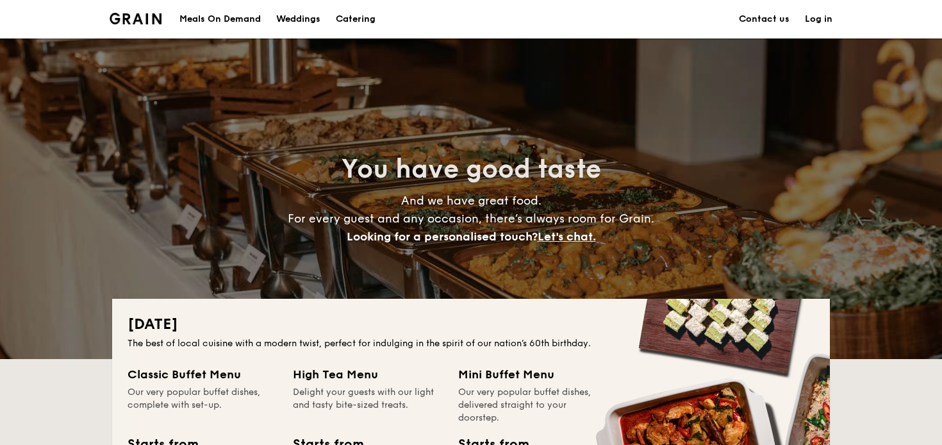
click at [235, 350] on div "National Day The best of local cuisine with a modern twist, perfect for indulgi…" at bounding box center [471, 435] width 718 height 272
click at [210, 18] on div "Meals On Demand" at bounding box center [219, 19] width 81 height 38
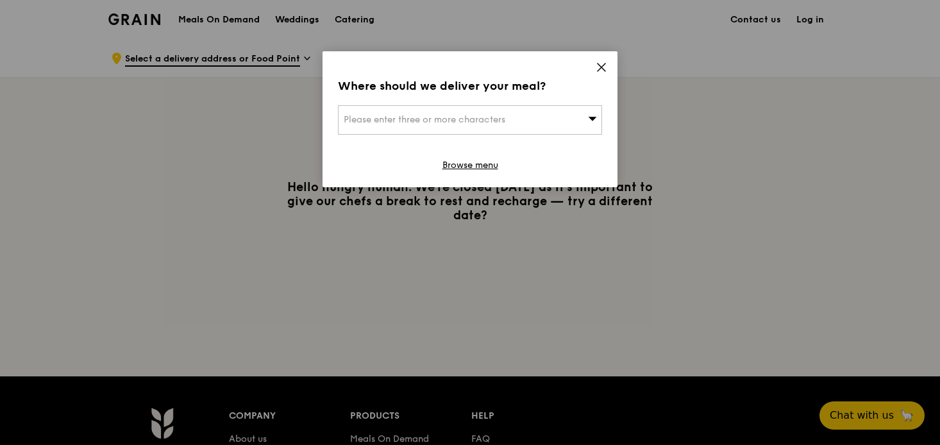
click at [597, 70] on icon at bounding box center [601, 68] width 12 height 12
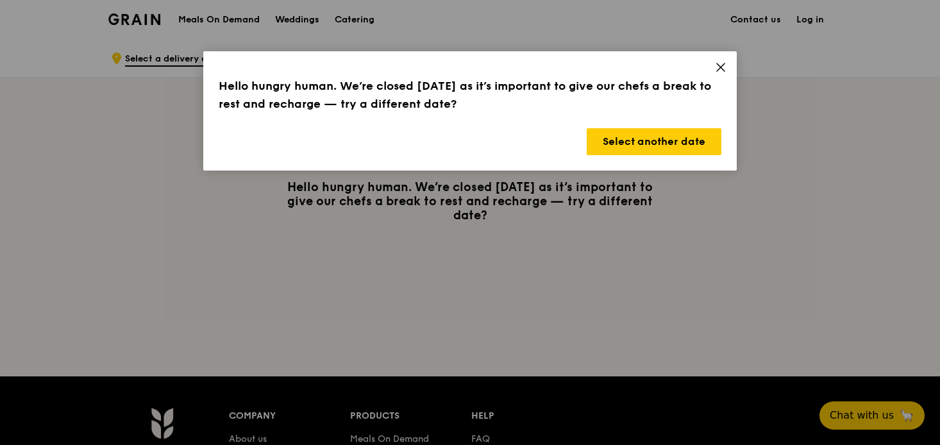
click at [715, 71] on icon at bounding box center [721, 68] width 12 height 12
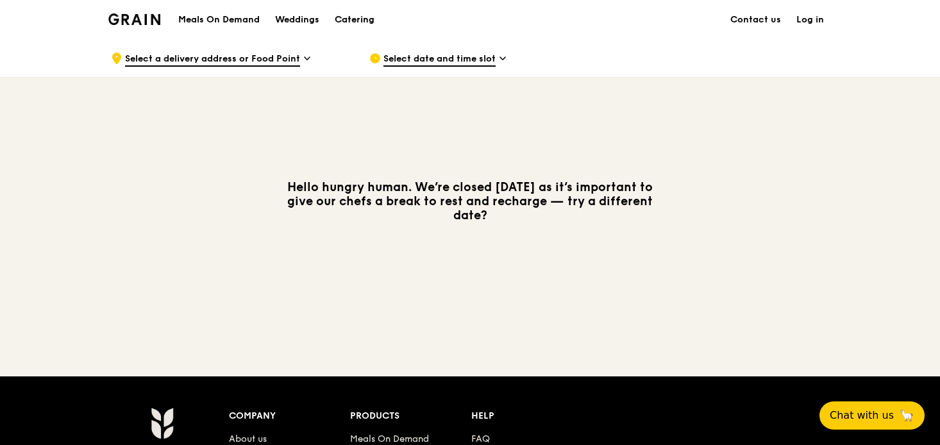
click at [355, 13] on div "Catering" at bounding box center [355, 20] width 40 height 38
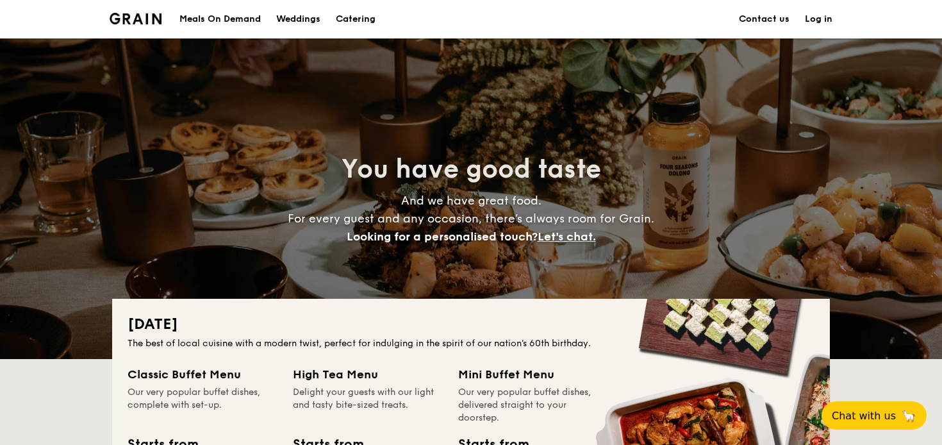
click at [386, 317] on h2 "[DATE]" at bounding box center [471, 324] width 687 height 21
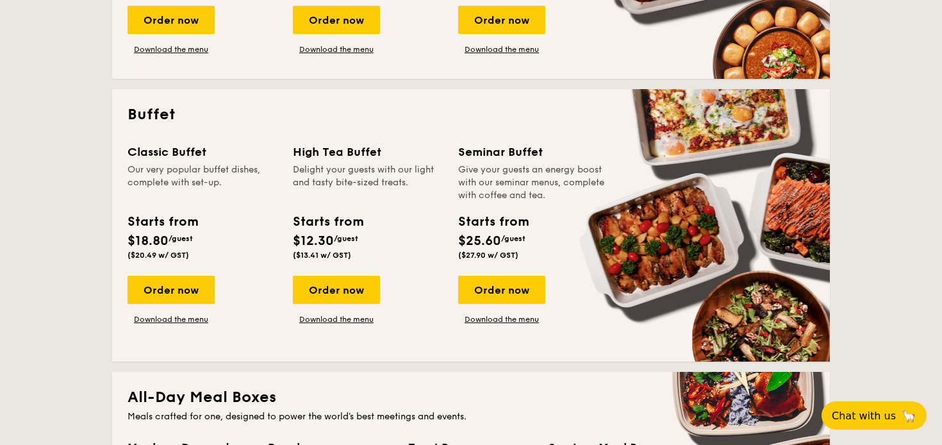
scroll to position [499, 0]
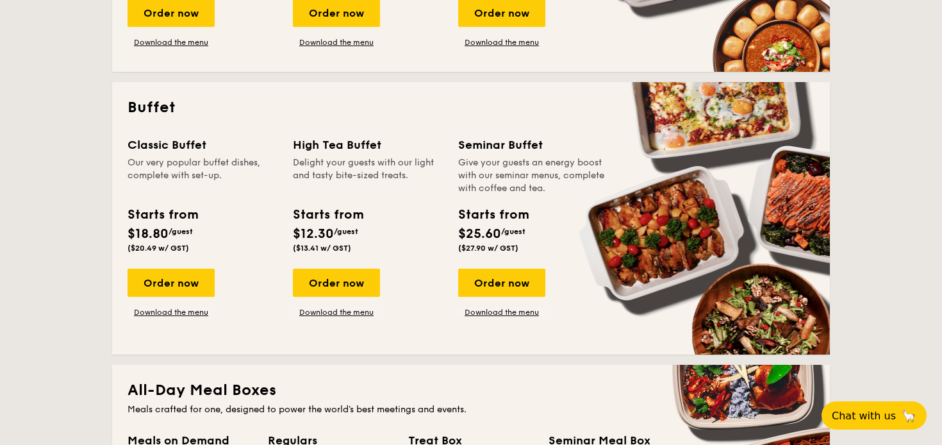
click at [517, 110] on h2 "Buffet" at bounding box center [471, 107] width 687 height 21
click at [407, 181] on div "Delight your guests with our light and tasty bite-sized treats." at bounding box center [368, 175] width 150 height 38
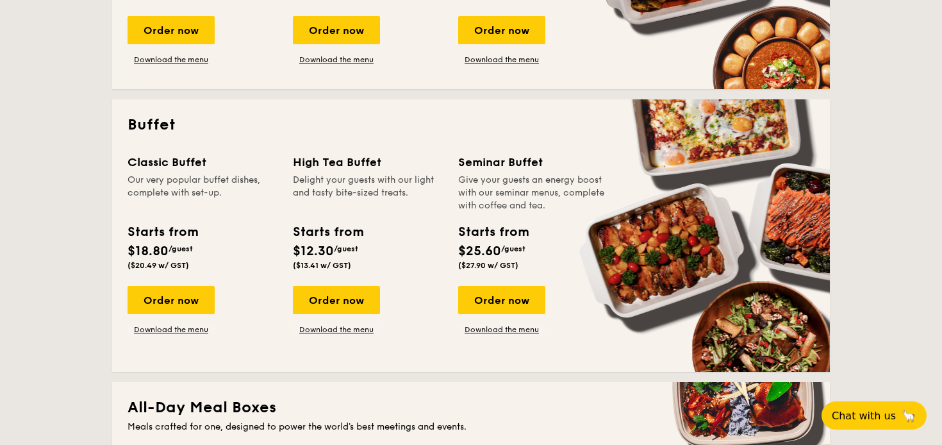
scroll to position [446, 0]
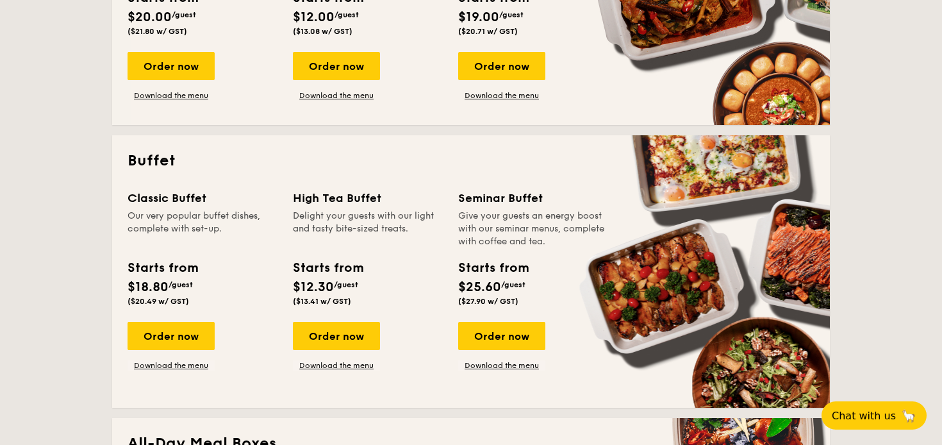
click at [143, 210] on div "Our very popular buffet dishes, complete with set-up." at bounding box center [203, 229] width 150 height 38
click at [147, 221] on div "Our very popular buffet dishes, complete with set-up." at bounding box center [203, 229] width 150 height 38
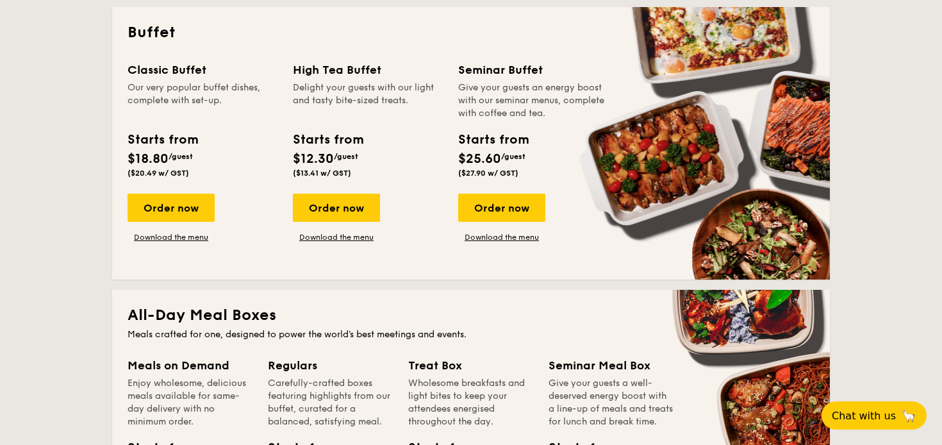
scroll to position [572, 0]
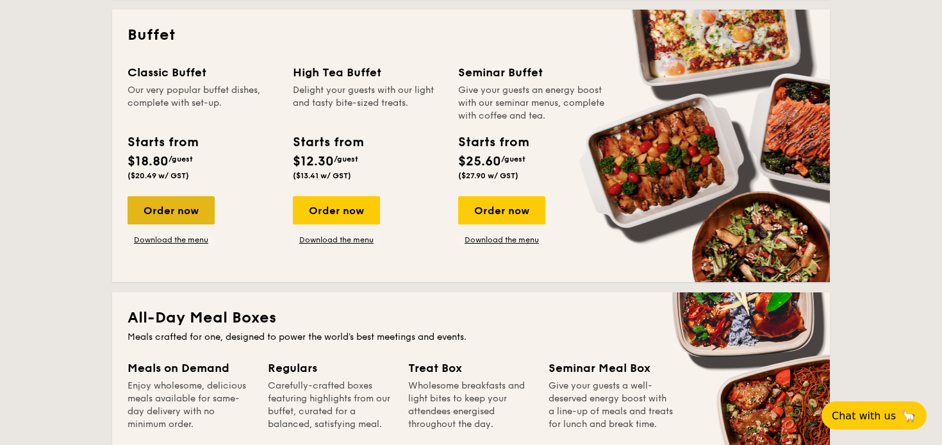
click at [166, 199] on div "Order now" at bounding box center [171, 210] width 87 height 28
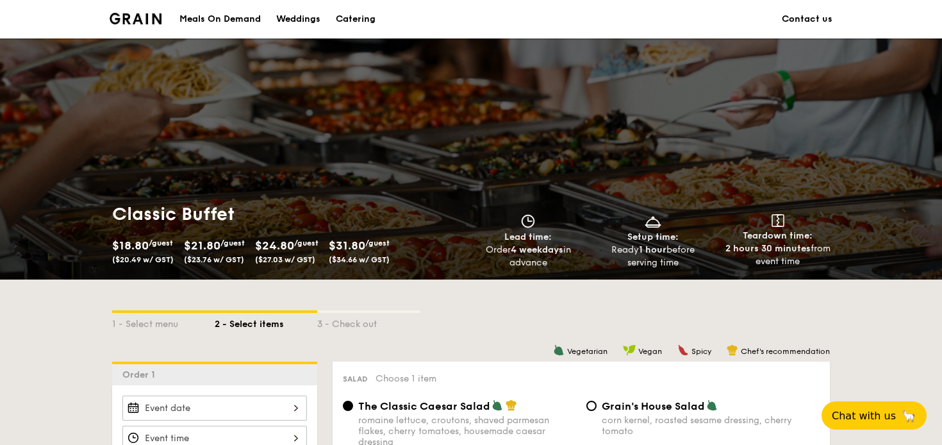
click at [129, 13] on img at bounding box center [136, 19] width 52 height 12
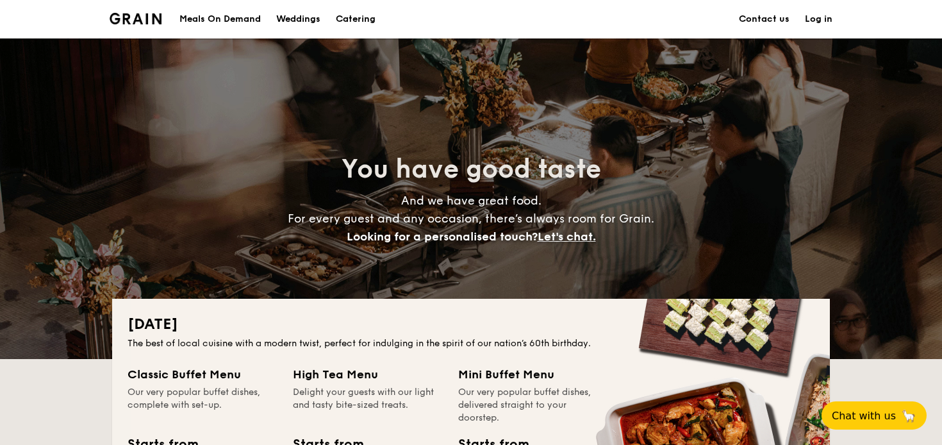
click at [270, 322] on h2 "[DATE]" at bounding box center [471, 324] width 687 height 21
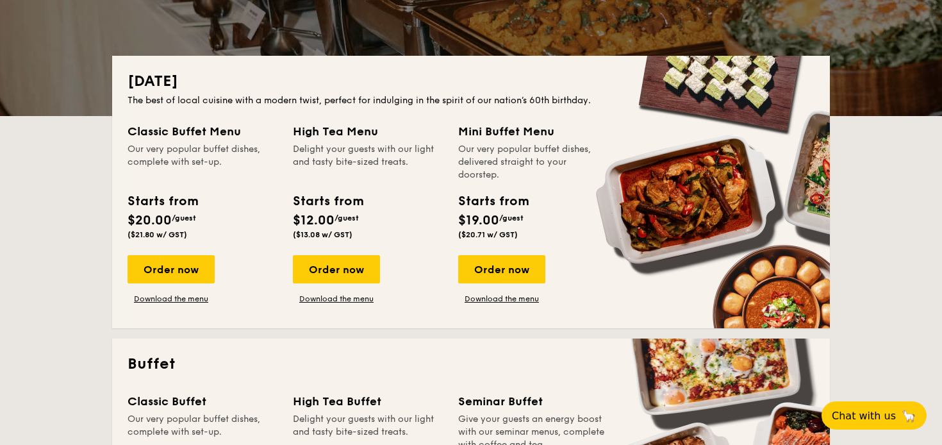
scroll to position [244, 0]
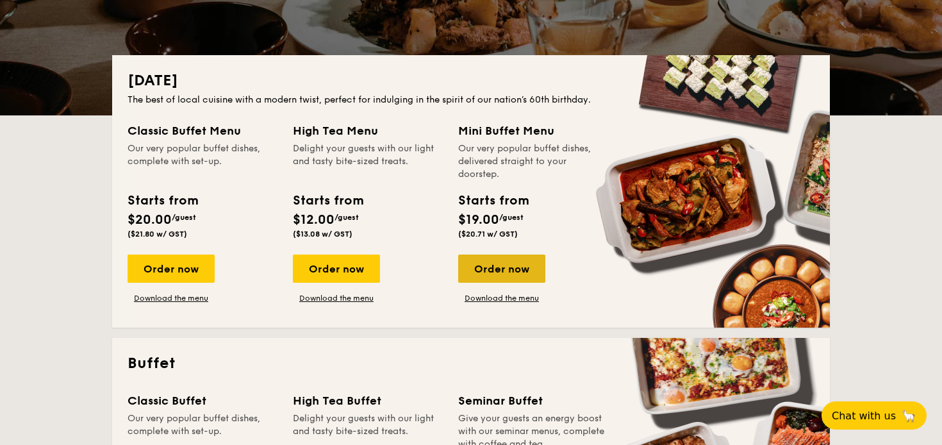
click at [497, 265] on div "Order now" at bounding box center [501, 268] width 87 height 28
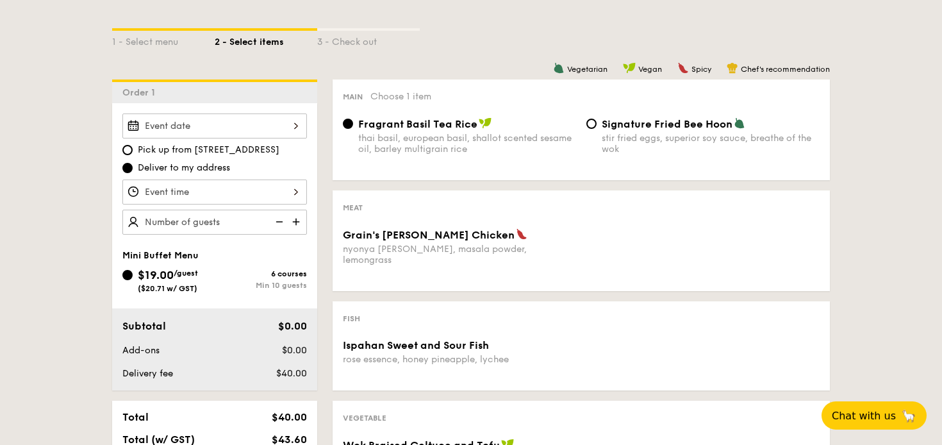
scroll to position [281, 0]
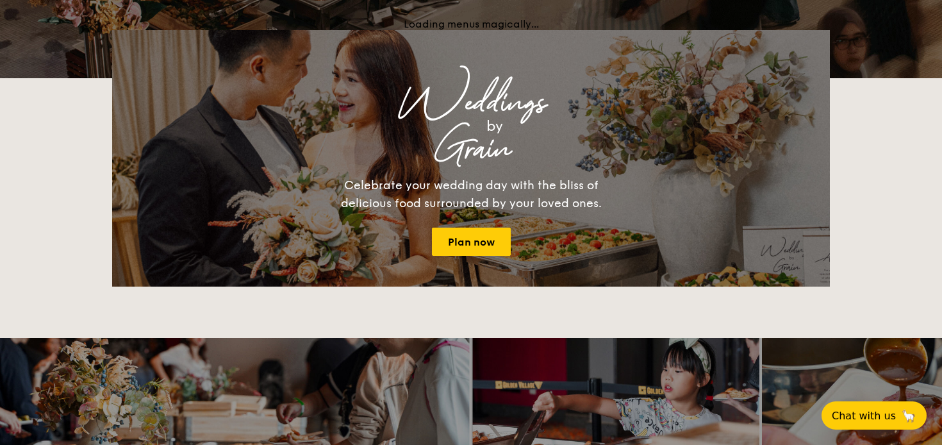
scroll to position [244, 0]
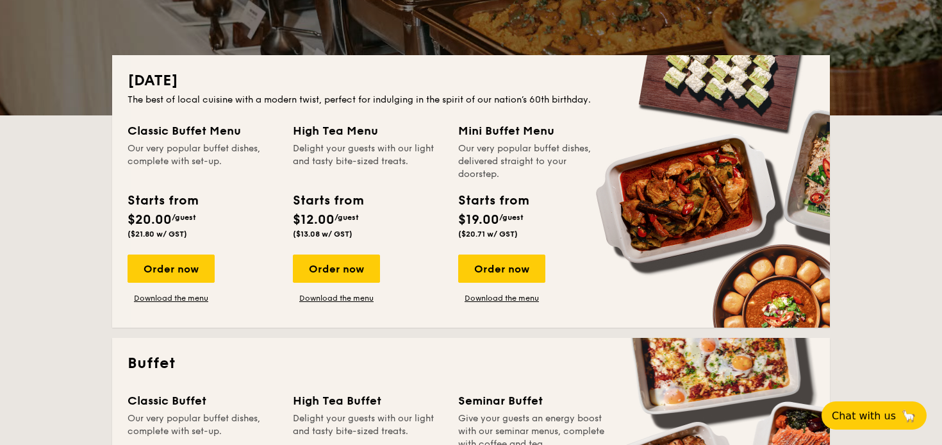
click at [128, 159] on div "Our very popular buffet dishes, complete with set-up." at bounding box center [203, 161] width 150 height 38
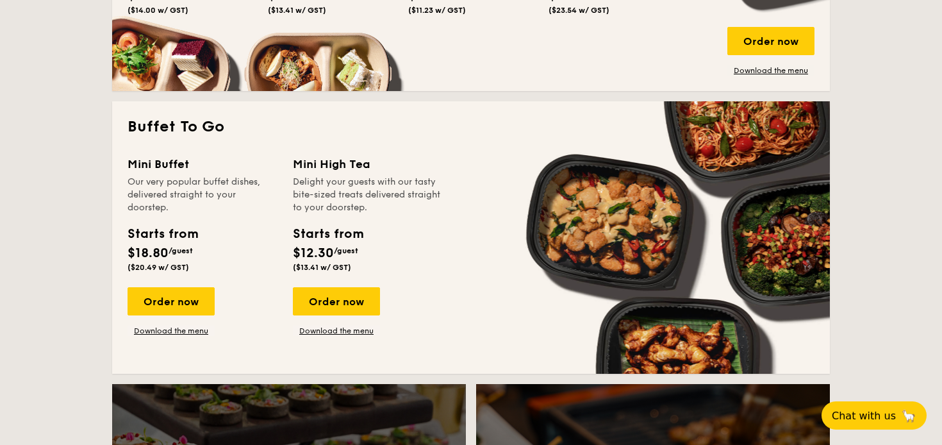
scroll to position [1059, 0]
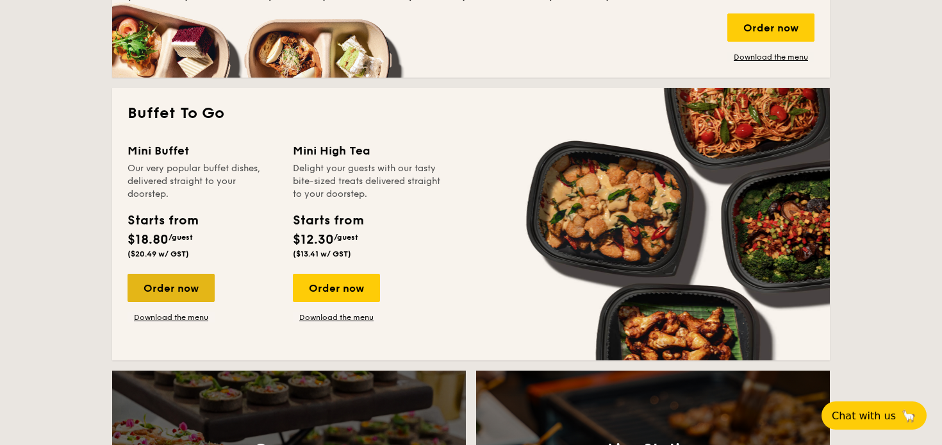
click at [161, 283] on div "Order now" at bounding box center [171, 288] width 87 height 28
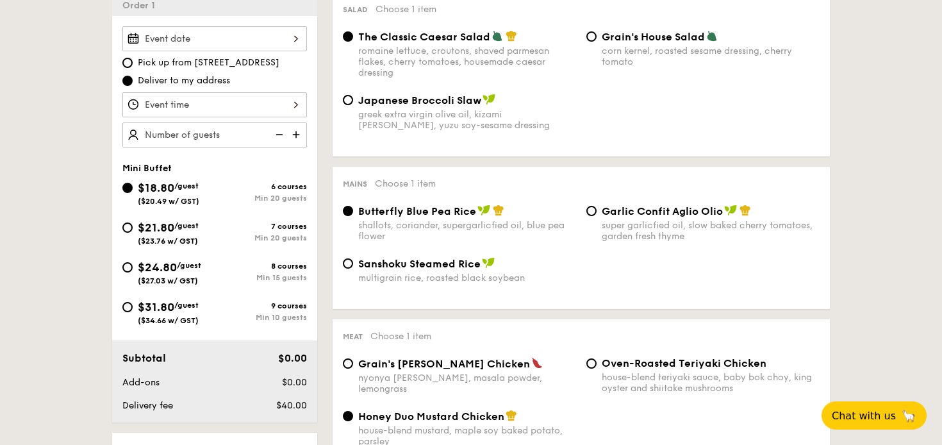
scroll to position [370, 0]
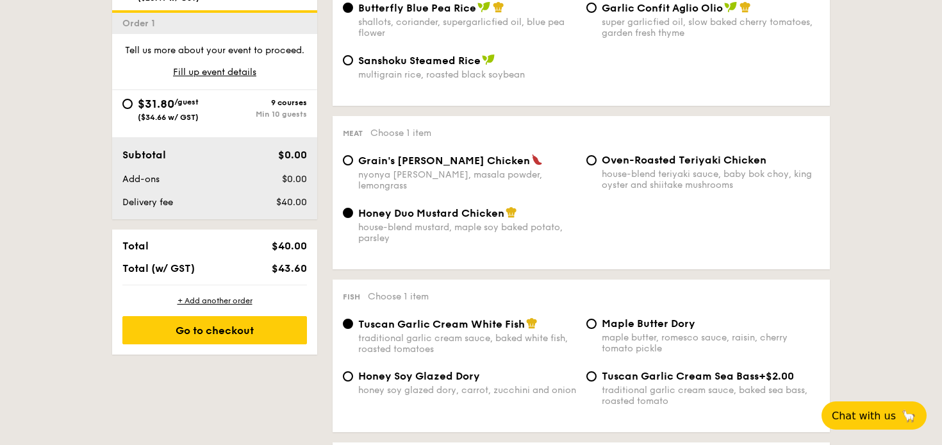
scroll to position [0, 0]
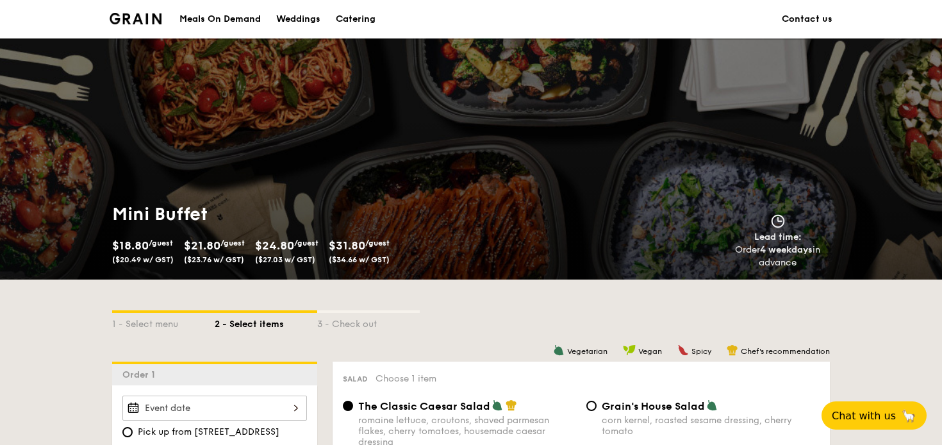
click at [142, 301] on div "1 - Select menu 2 - Select items 3 - Check out" at bounding box center [471, 320] width 718 height 82
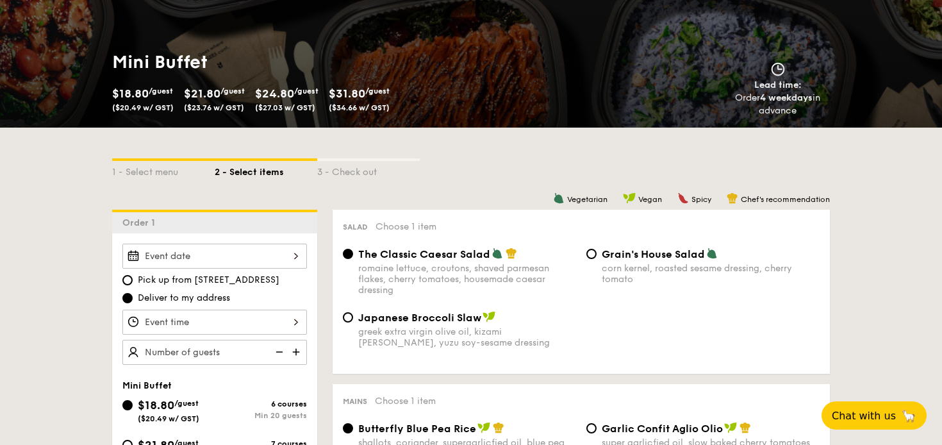
scroll to position [254, 0]
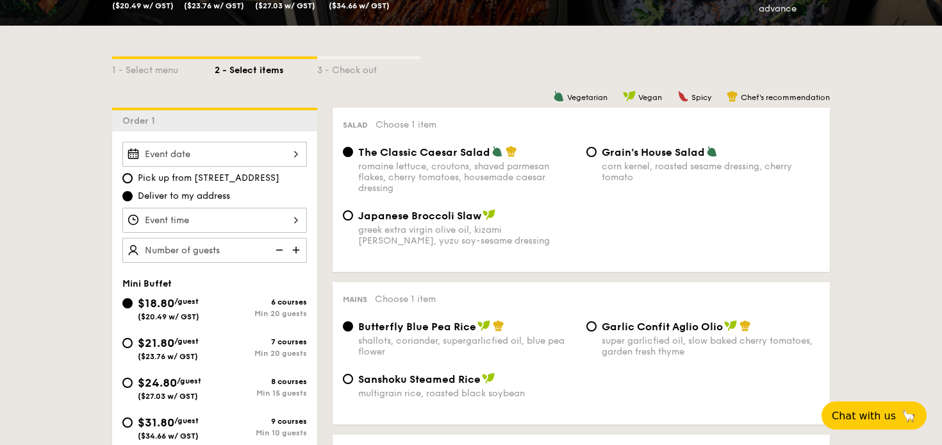
click at [269, 143] on div at bounding box center [214, 154] width 185 height 25
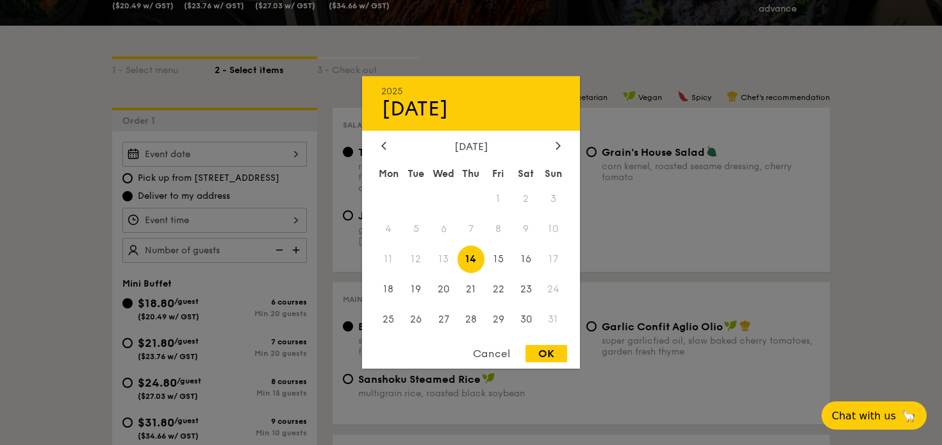
click at [548, 265] on span "17" at bounding box center [554, 259] width 28 height 28
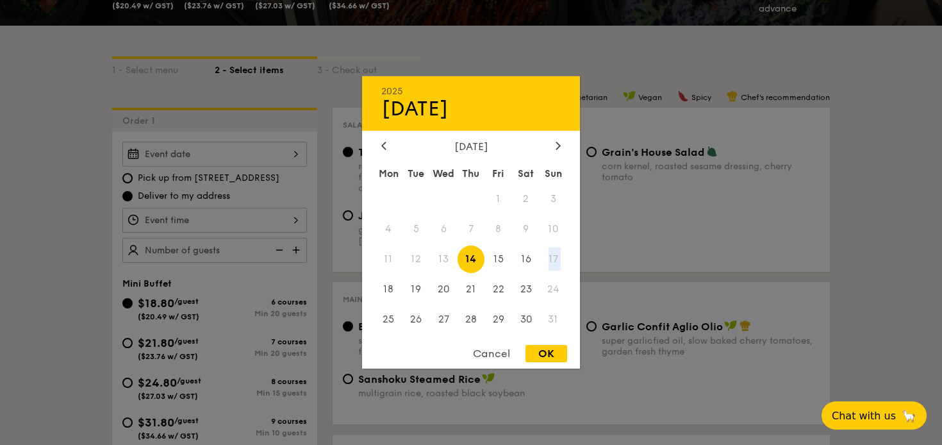
click at [548, 265] on span "17" at bounding box center [554, 259] width 28 height 28
click at [550, 258] on span "17" at bounding box center [554, 259] width 28 height 28
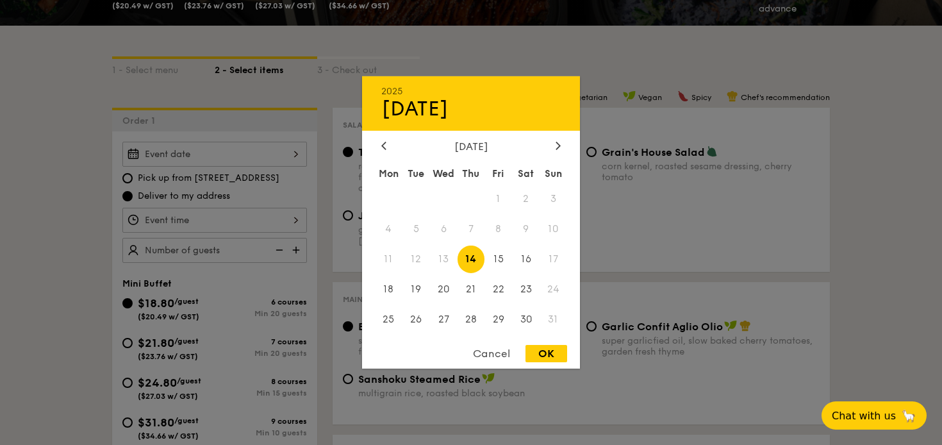
click at [550, 258] on span "17" at bounding box center [554, 259] width 28 height 28
click at [492, 354] on div "Cancel" at bounding box center [491, 353] width 63 height 17
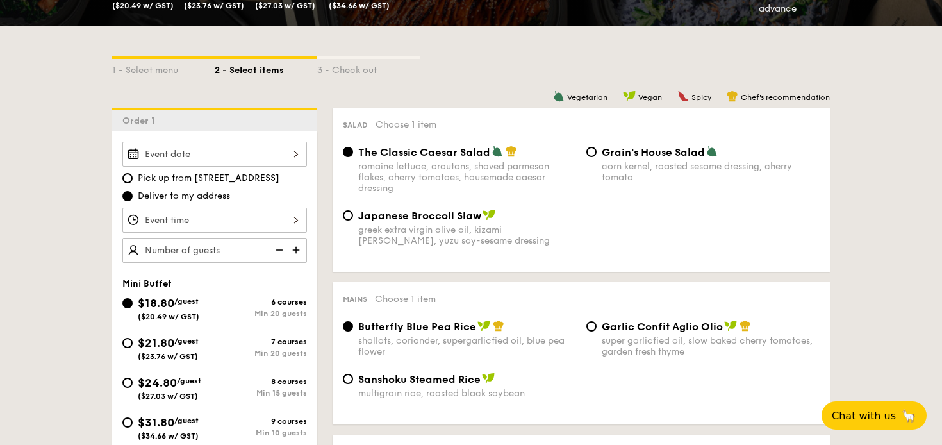
click at [128, 349] on div "$21.80 /guest ($23.76 w/ GST)" at bounding box center [168, 347] width 92 height 27
click at [128, 348] on input "$21.80 /guest ($23.76 w/ GST) 7 courses Min 20 guests" at bounding box center [127, 343] width 10 height 10
radio input "true"
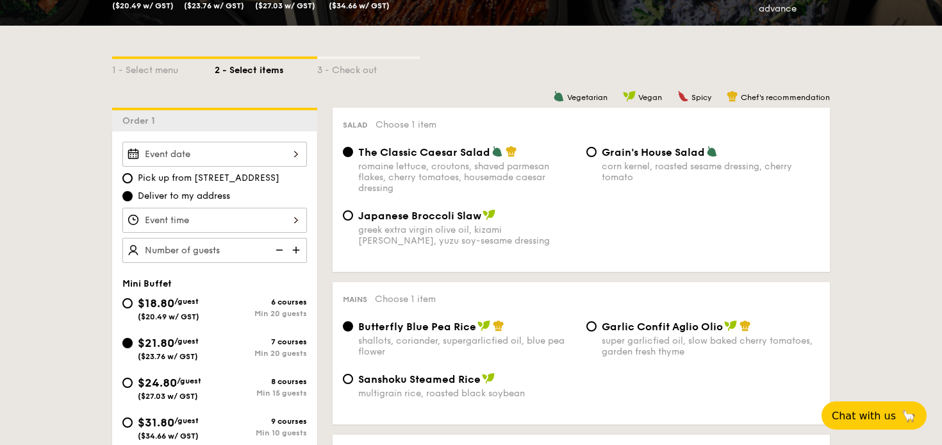
radio input "false"
radio input "true"
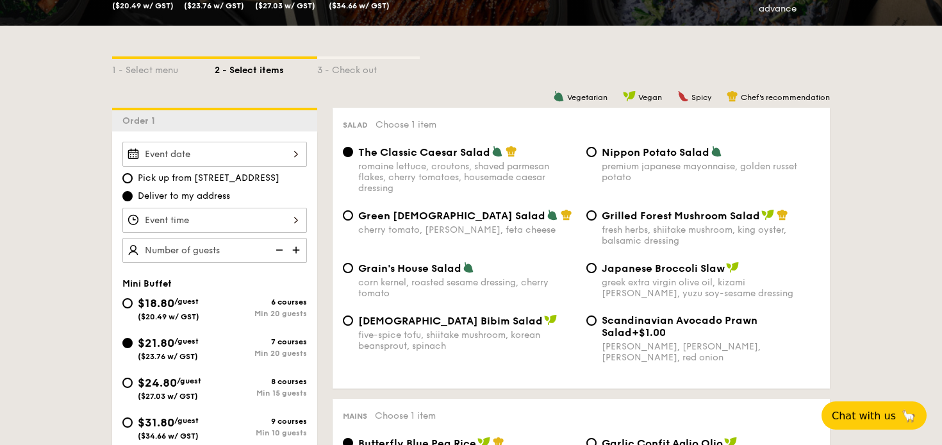
click at [242, 162] on div at bounding box center [214, 154] width 185 height 25
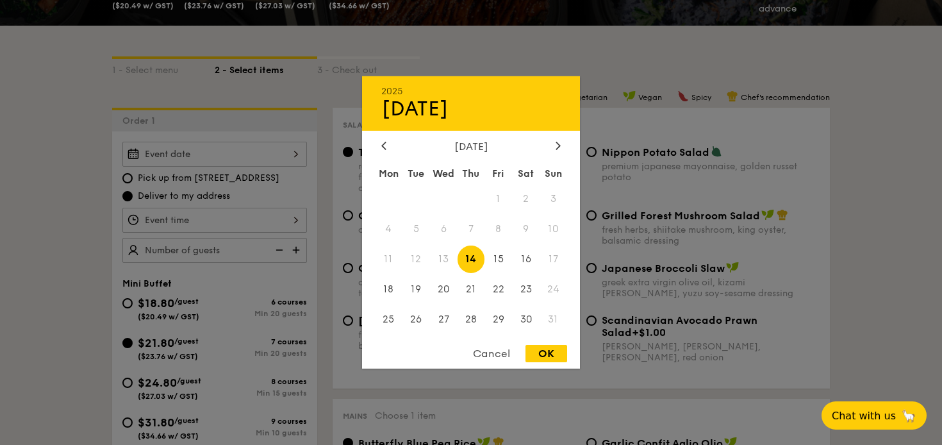
click at [550, 258] on span "17" at bounding box center [554, 259] width 28 height 28
click at [488, 360] on div "Cancel" at bounding box center [491, 353] width 63 height 17
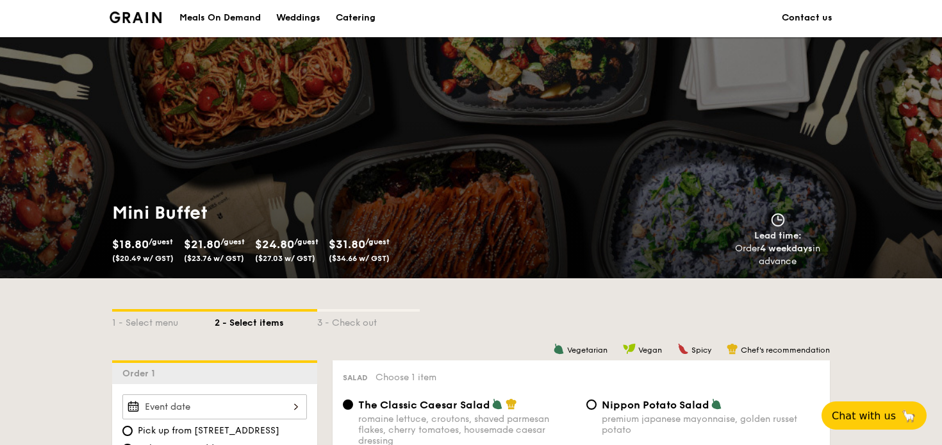
scroll to position [0, 0]
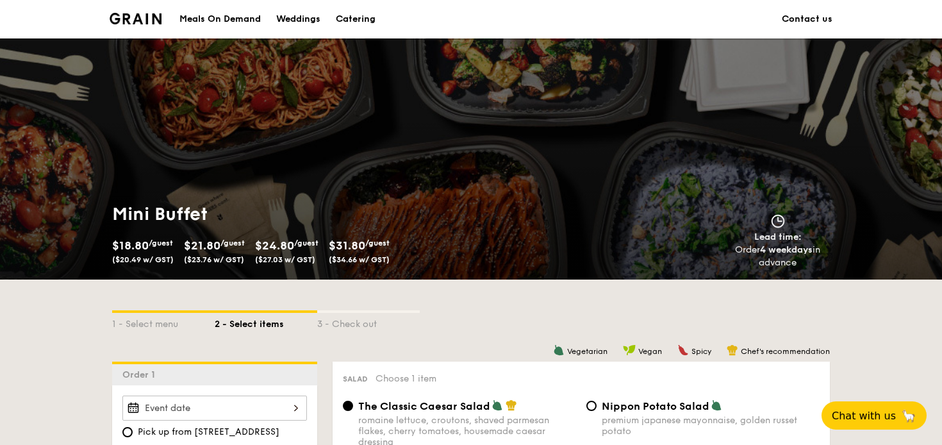
click at [307, 19] on div "Weddings" at bounding box center [298, 19] width 44 height 38
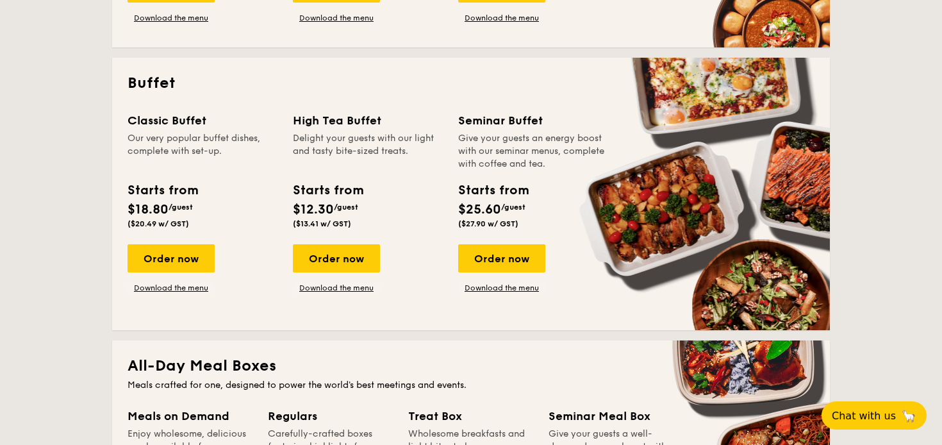
scroll to position [522, 0]
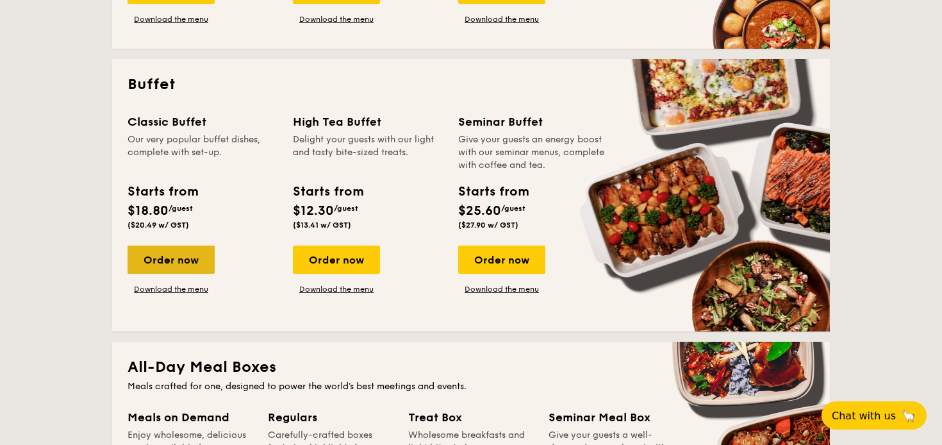
click at [181, 261] on div "Order now" at bounding box center [171, 259] width 87 height 28
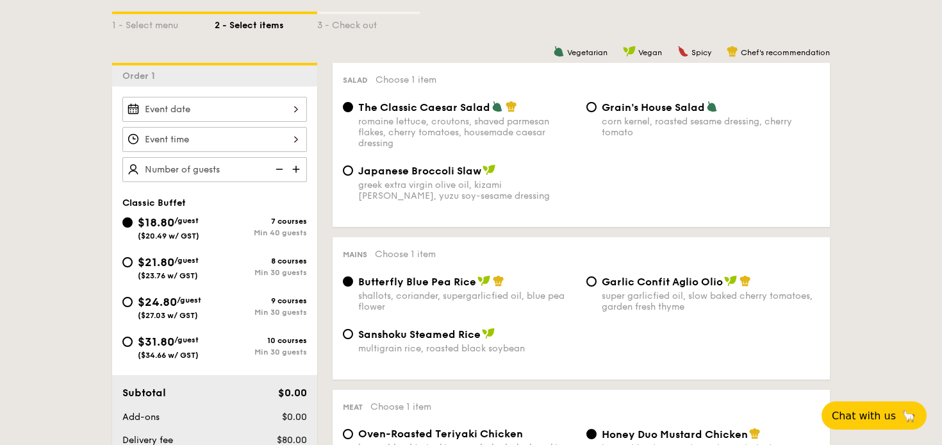
scroll to position [326, 0]
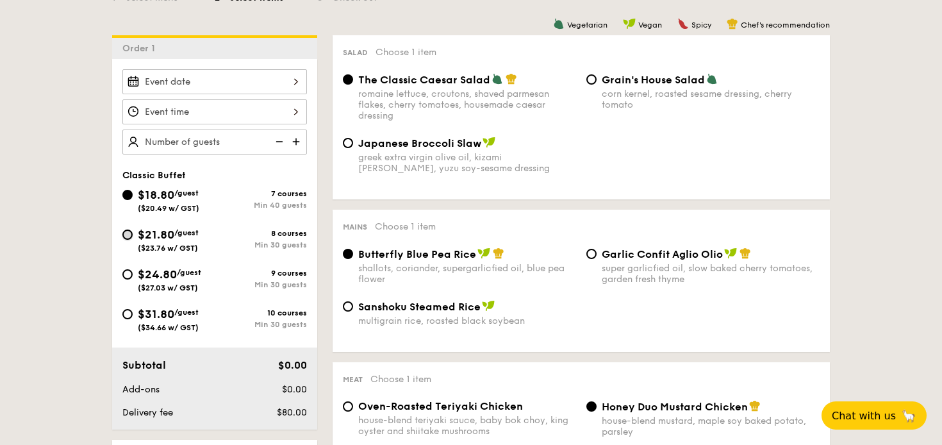
click at [131, 234] on input "$21.80 /guest ($23.76 w/ GST) 8 courses Min 30 guests" at bounding box center [127, 234] width 10 height 10
radio input "true"
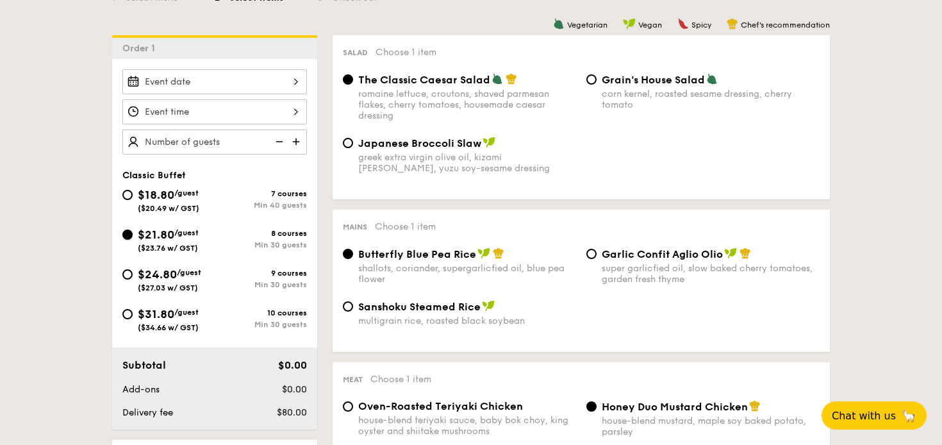
radio input "true"
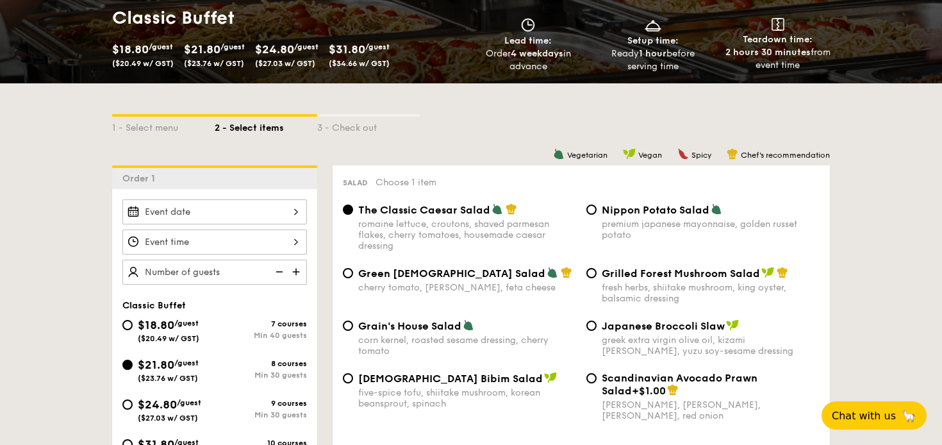
scroll to position [315, 0]
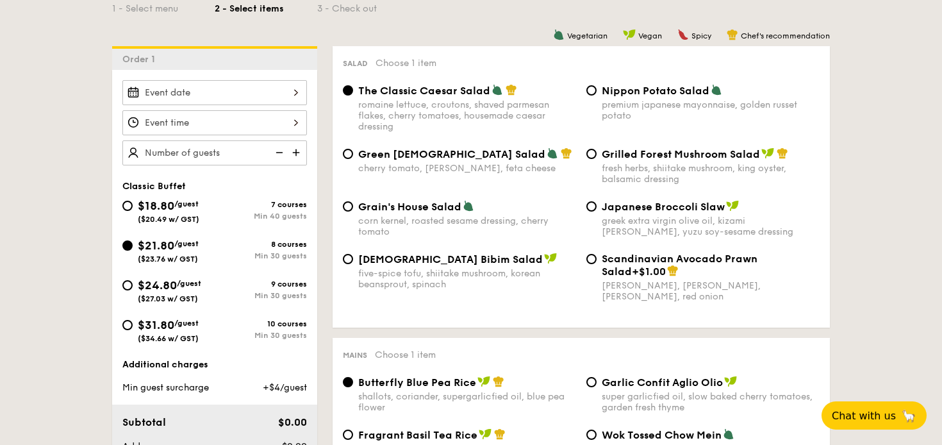
click at [233, 91] on div at bounding box center [214, 92] width 185 height 25
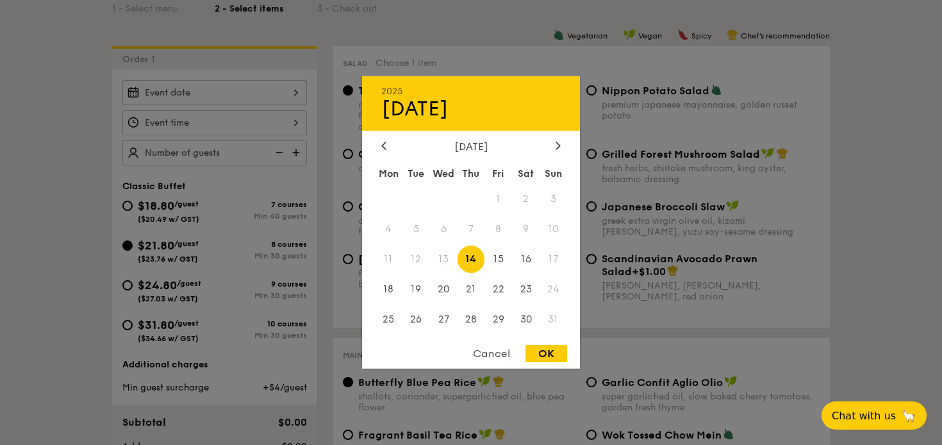
click at [558, 256] on span "17" at bounding box center [554, 259] width 28 height 28
click at [865, 426] on button "Chat with us 🦙" at bounding box center [874, 415] width 110 height 29
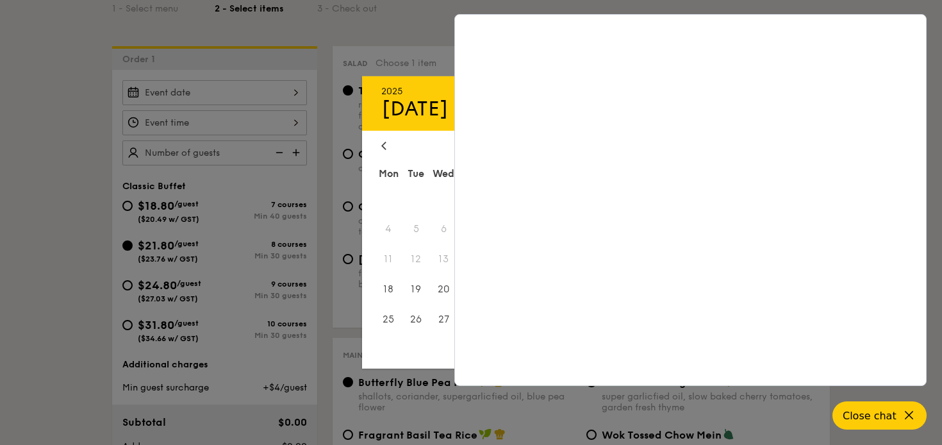
click at [408, 93] on div "2025" at bounding box center [470, 91] width 179 height 11
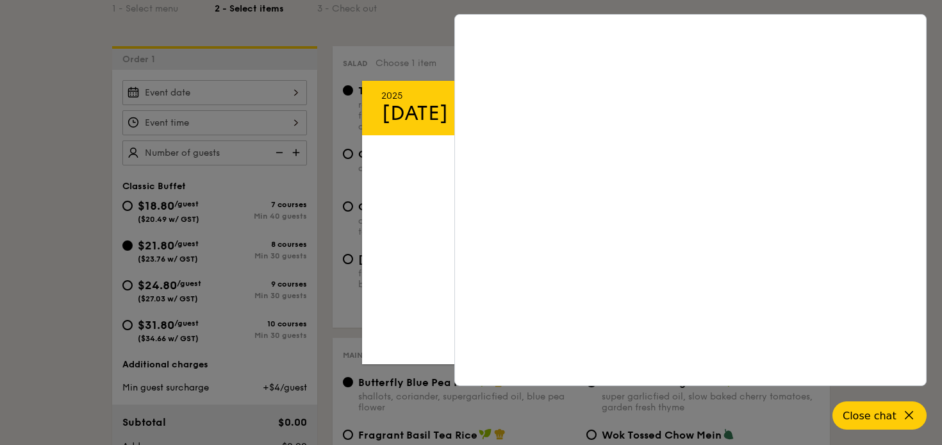
scroll to position [2715, 0]
click at [408, 93] on div "2025" at bounding box center [470, 95] width 179 height 11
click at [440, 91] on div "2025" at bounding box center [470, 95] width 179 height 11
click at [909, 417] on icon at bounding box center [911, 415] width 8 height 8
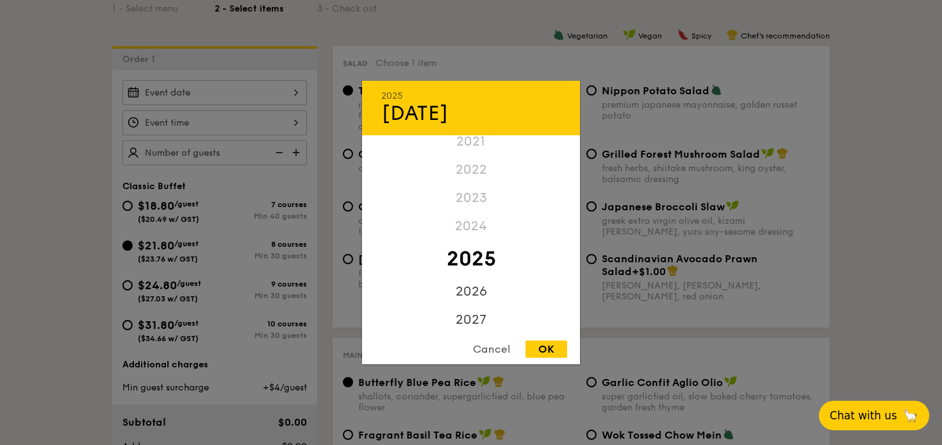
click at [544, 347] on div "OK" at bounding box center [547, 348] width 42 height 17
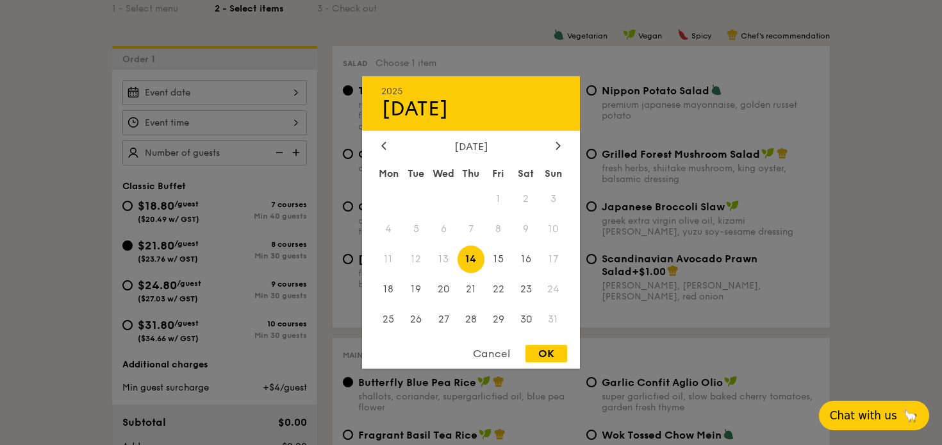
click at [544, 347] on div "OK" at bounding box center [547, 353] width 42 height 17
type input "[DATE]"
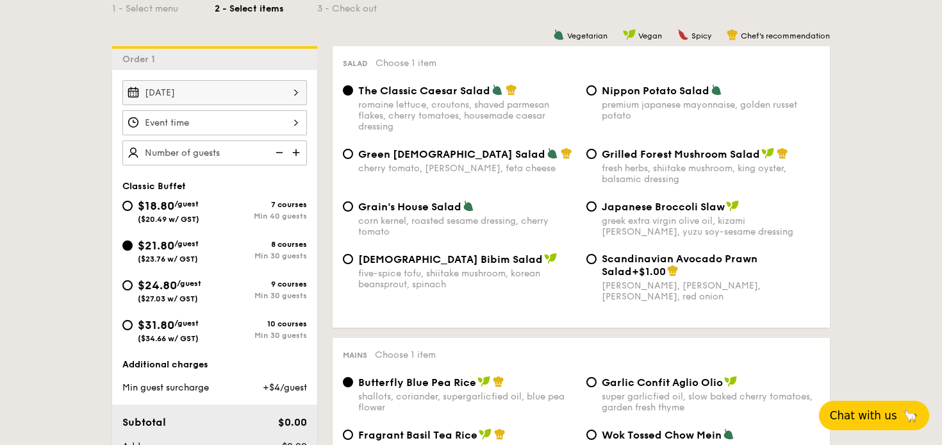
click at [228, 87] on div "[DATE]" at bounding box center [214, 92] width 185 height 25
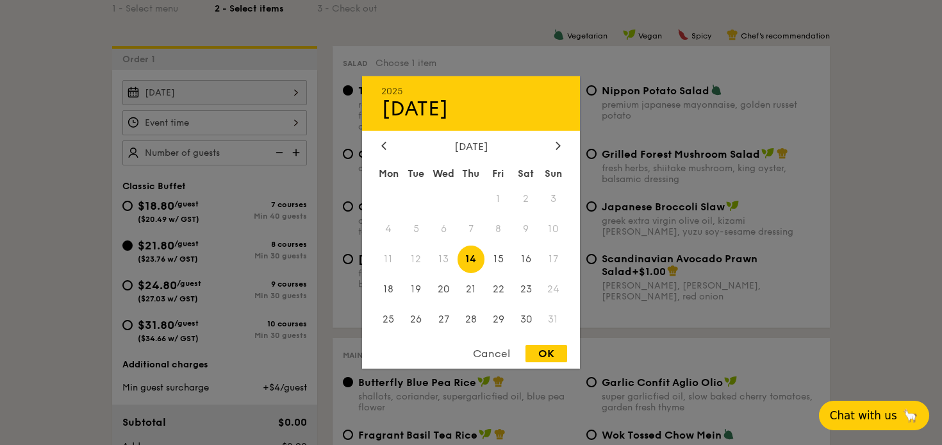
click at [867, 252] on div at bounding box center [471, 222] width 942 height 445
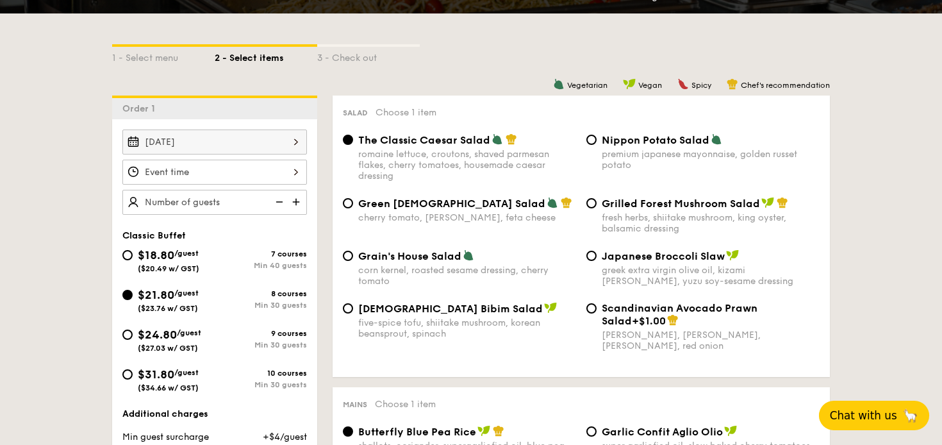
scroll to position [295, 0]
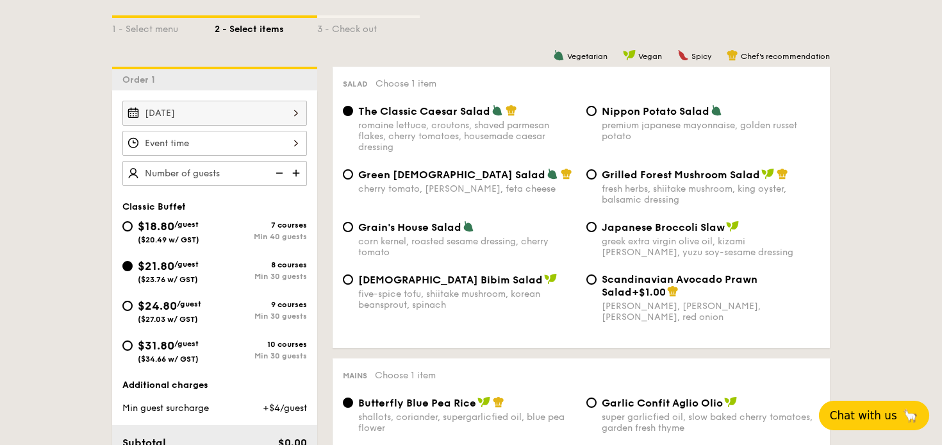
click at [869, 411] on span "Chat with us" at bounding box center [863, 415] width 67 height 13
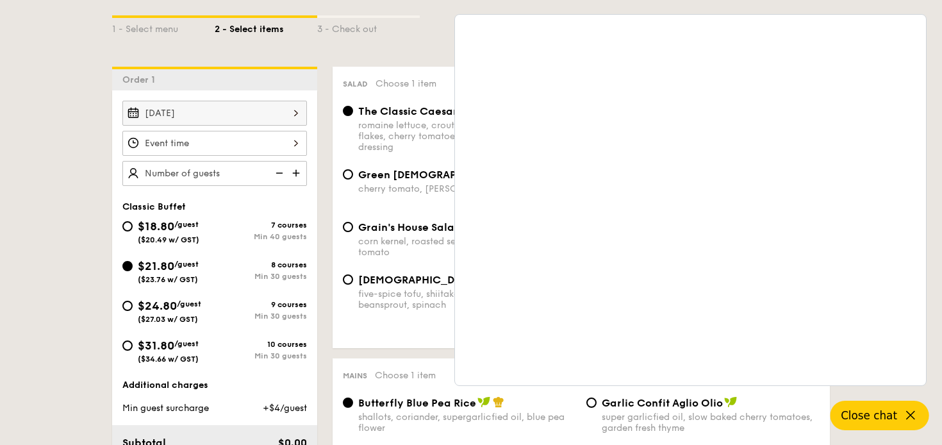
click at [901, 429] on button "Close chat" at bounding box center [880, 415] width 99 height 29
